Goal: Find contact information: Find contact information

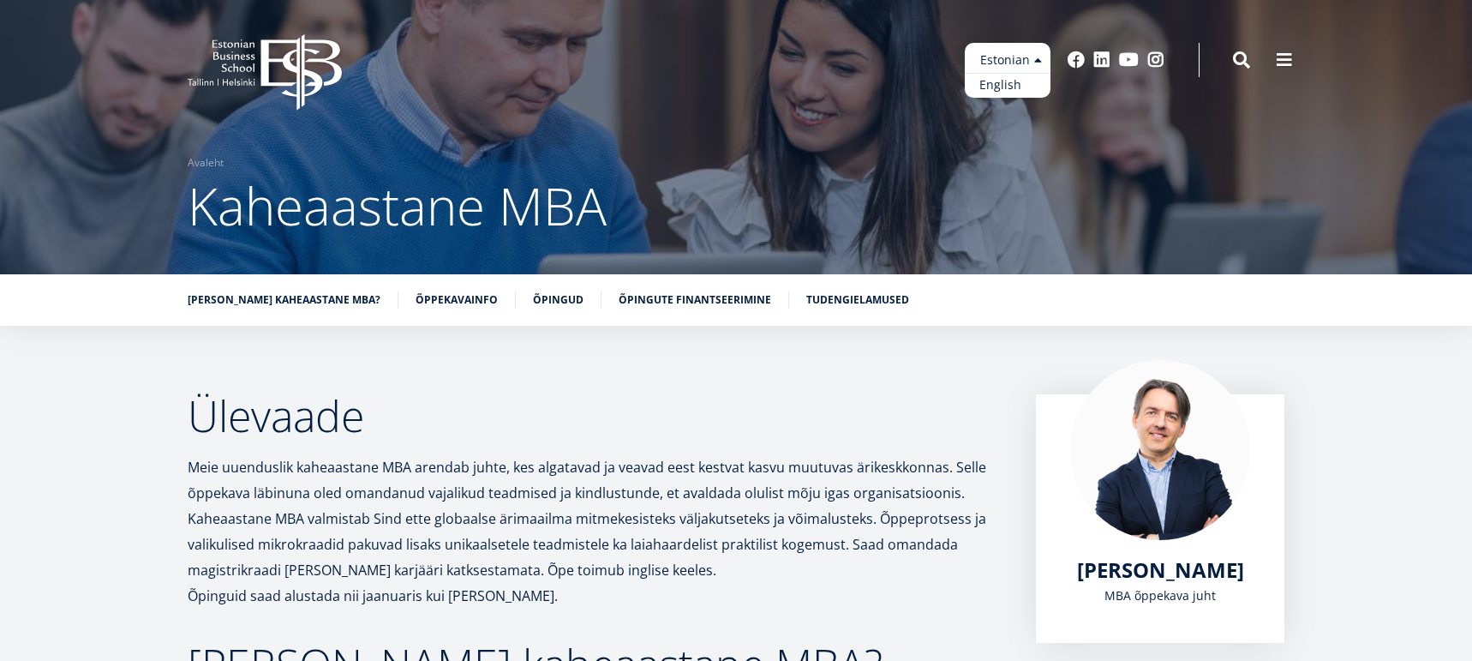
click at [1012, 85] on link "English" at bounding box center [1008, 85] width 86 height 25
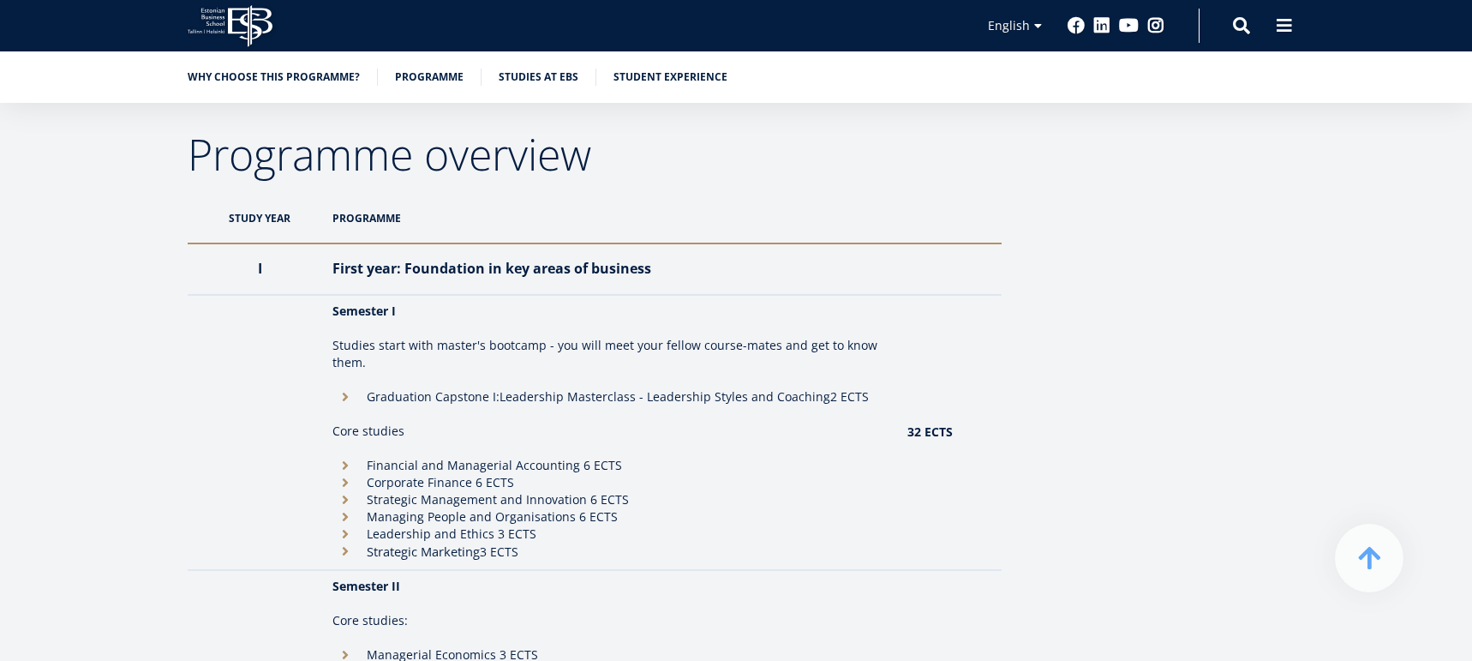
scroll to position [1514, 0]
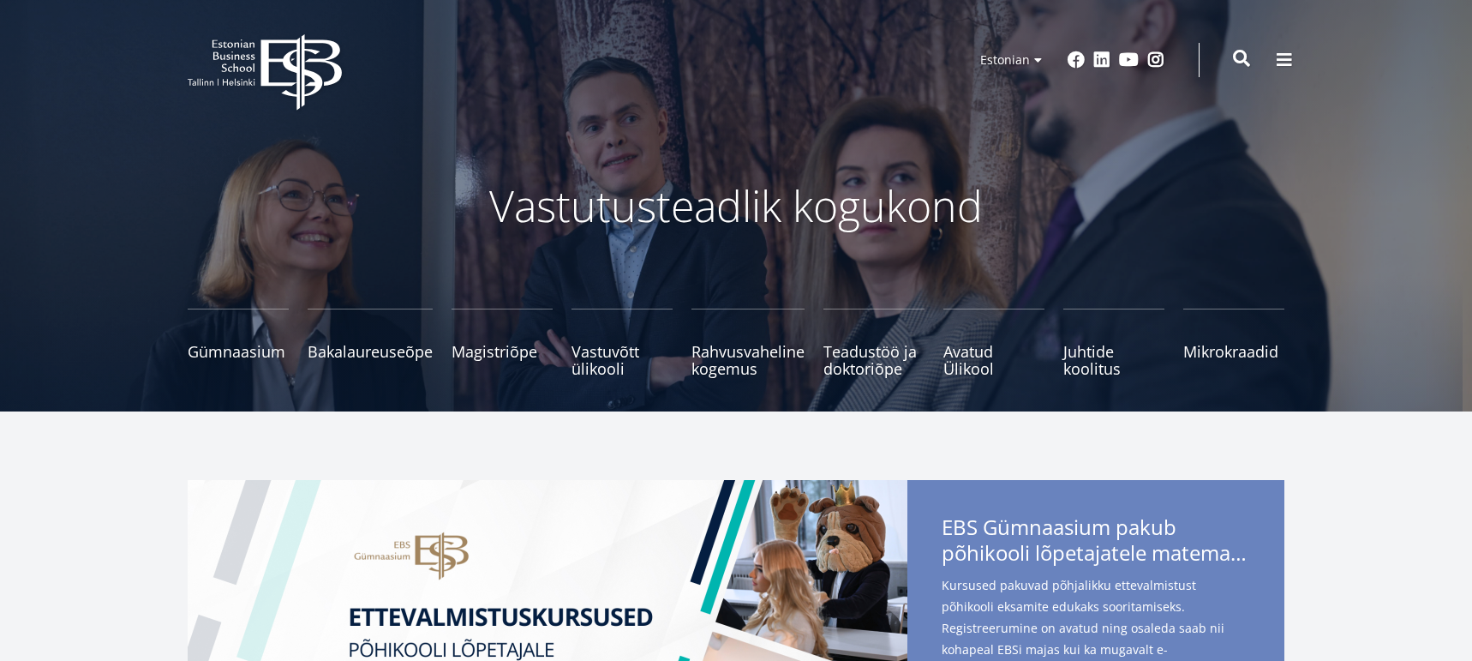
click at [1245, 58] on span at bounding box center [1241, 58] width 17 height 17
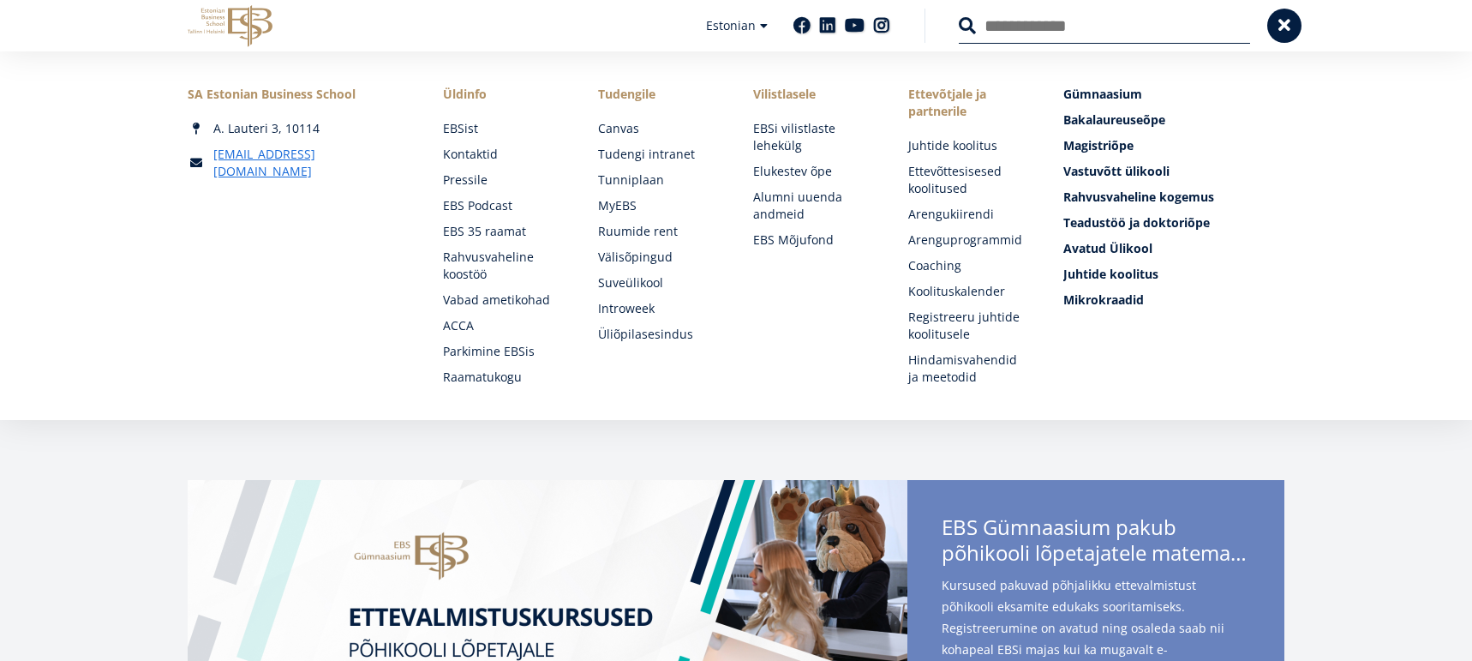
click at [1119, 28] on input "Otsing" at bounding box center [1104, 26] width 291 height 36
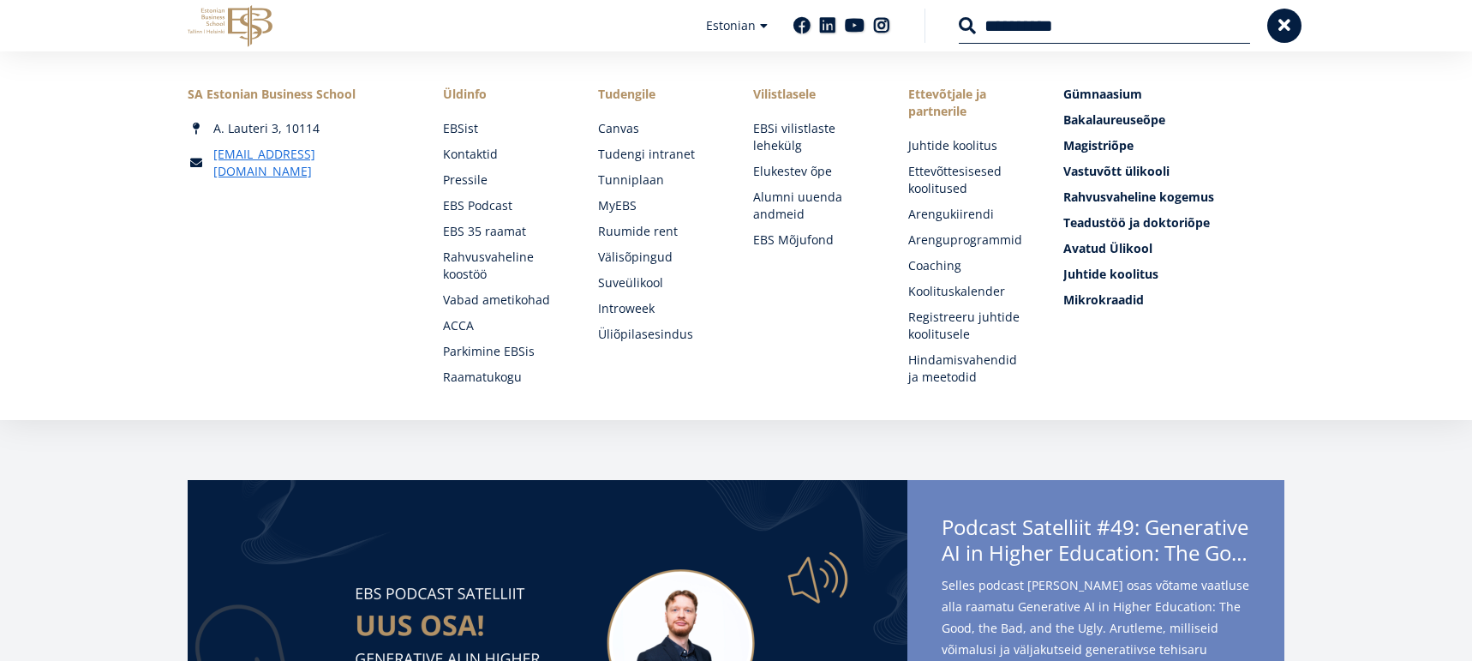
type input "**********"
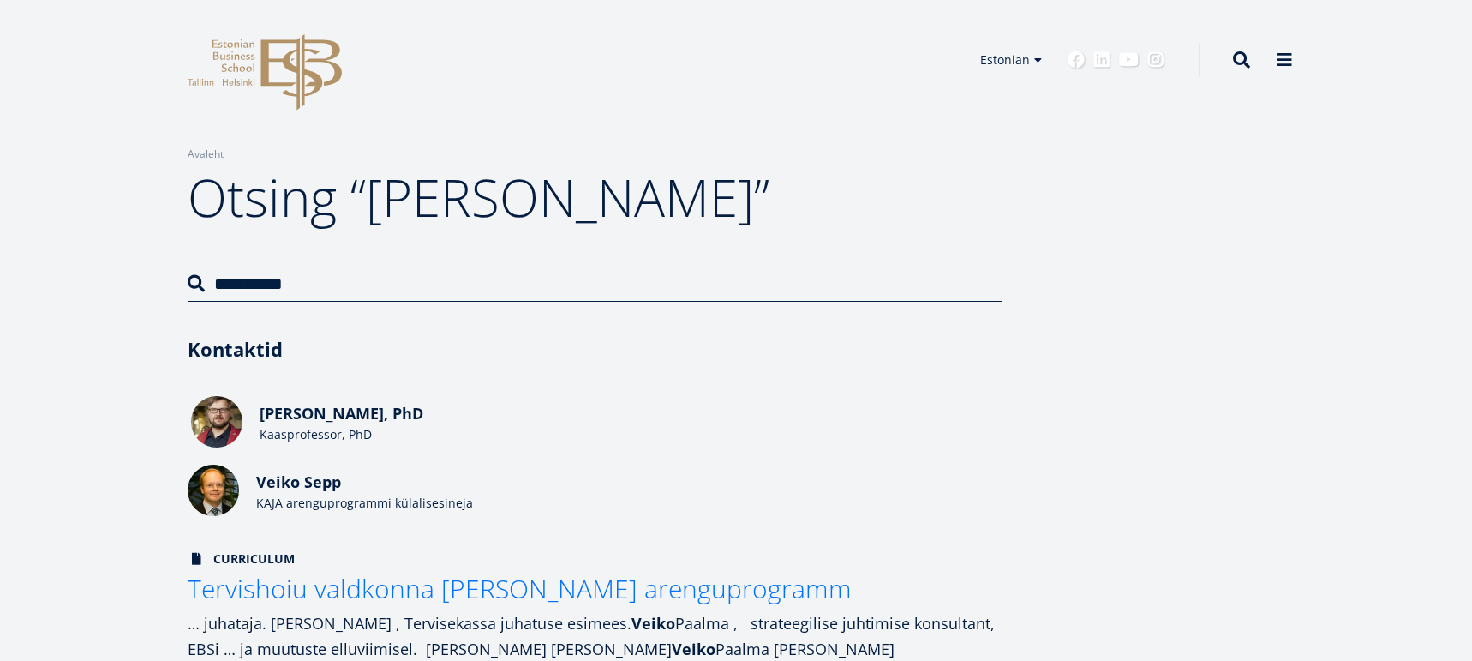
click at [305, 414] on span "[PERSON_NAME], PhD" at bounding box center [342, 413] width 164 height 21
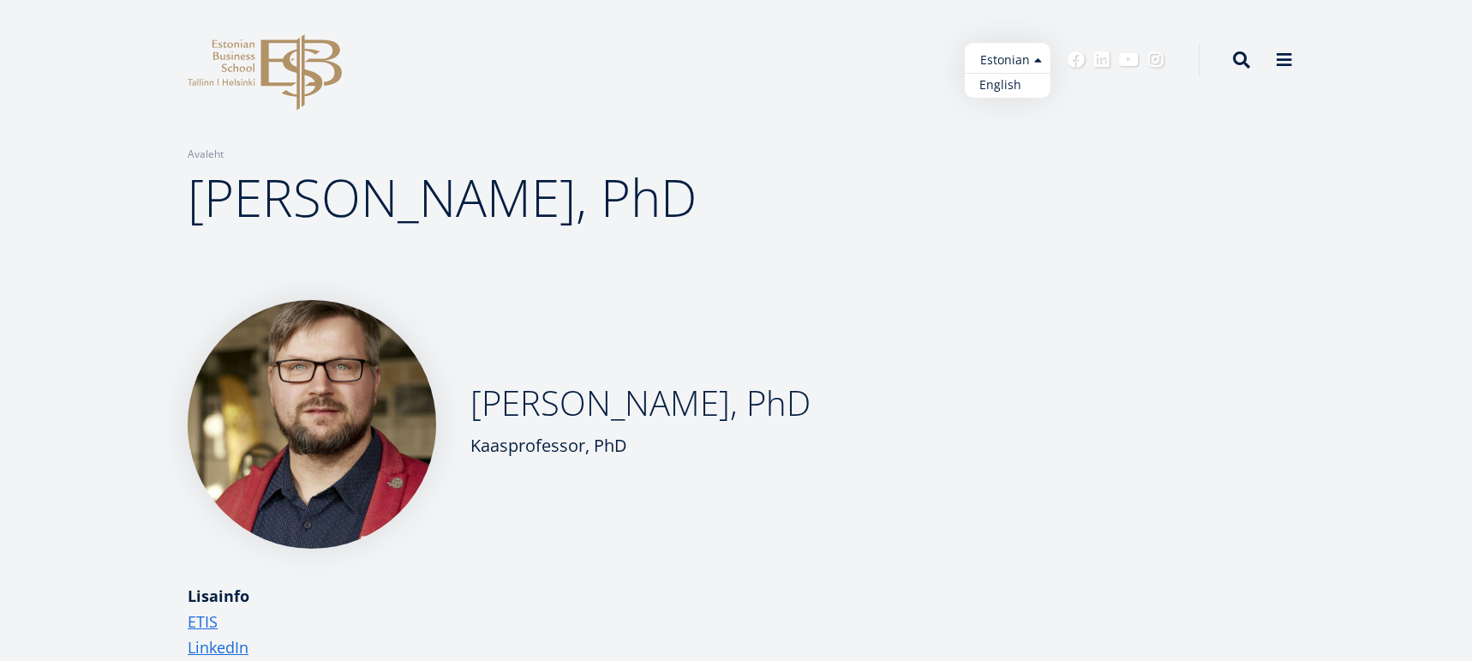
click at [1006, 86] on link "English" at bounding box center [1008, 85] width 86 height 25
